Goal: Use online tool/utility

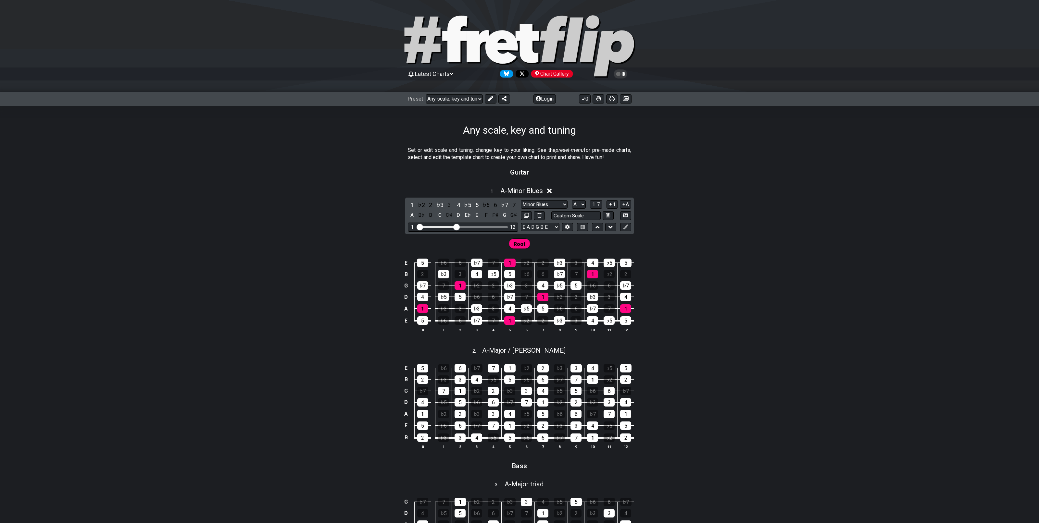
select select "/022288847105"
select select "A"
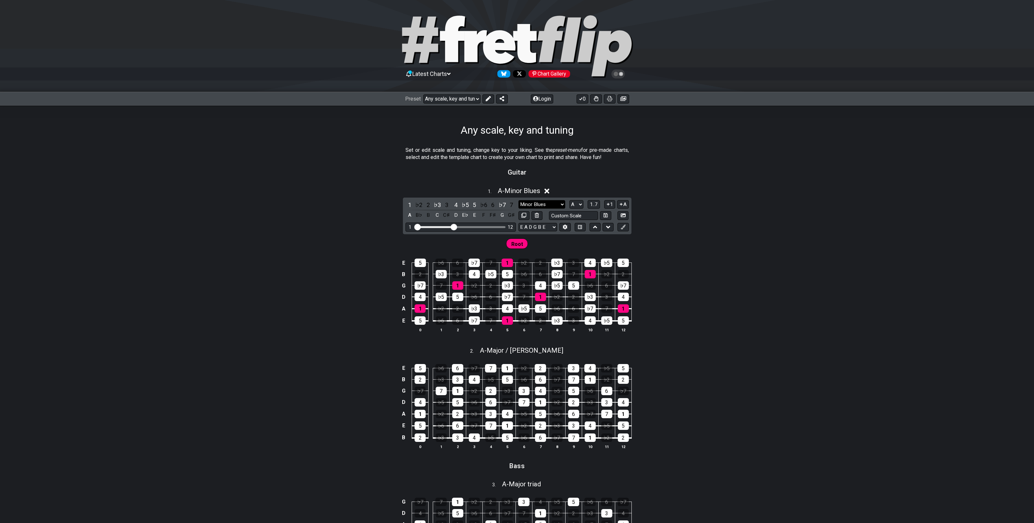
click at [565, 209] on select "Minor Blues Root Minor Pentatonic Major Pentatonic Minor Blues Major Blues Majo…" at bounding box center [541, 204] width 47 height 9
select select "Major Pentatonic"
click at [518, 209] on select "Minor Blues Root Minor Pentatonic Major Pentatonic Minor Blues Major Blues Majo…" at bounding box center [541, 204] width 47 height 9
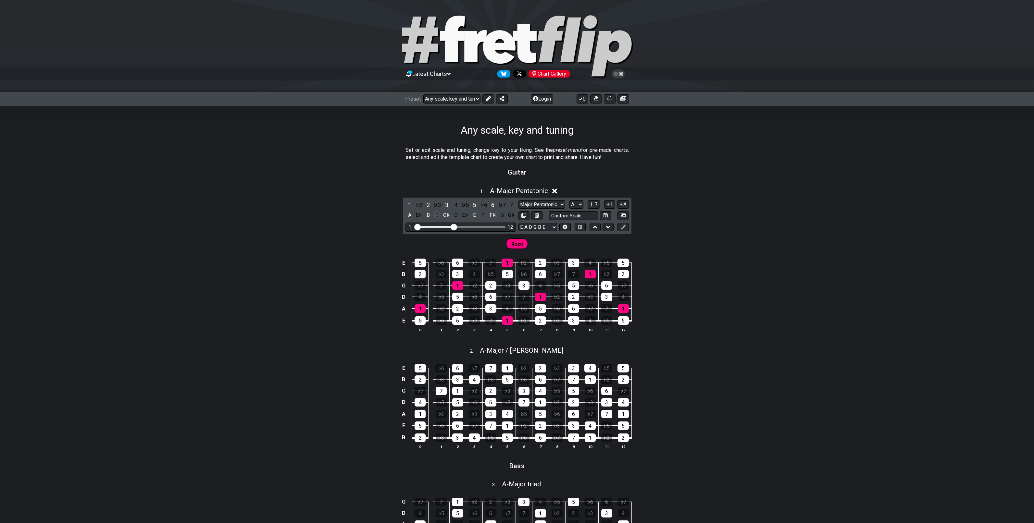
click at [433, 220] on div "C" at bounding box center [437, 215] width 8 height 9
click at [553, 194] on icon at bounding box center [550, 191] width 5 height 5
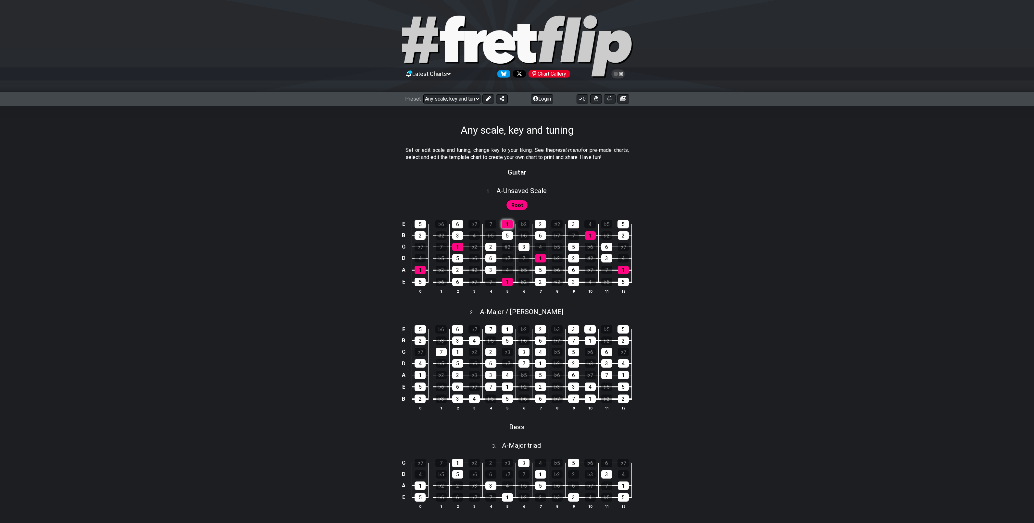
click at [503, 228] on div "1" at bounding box center [506, 224] width 11 height 8
click at [502, 228] on div "1" at bounding box center [506, 224] width 11 height 8
